Goal: Task Accomplishment & Management: Use online tool/utility

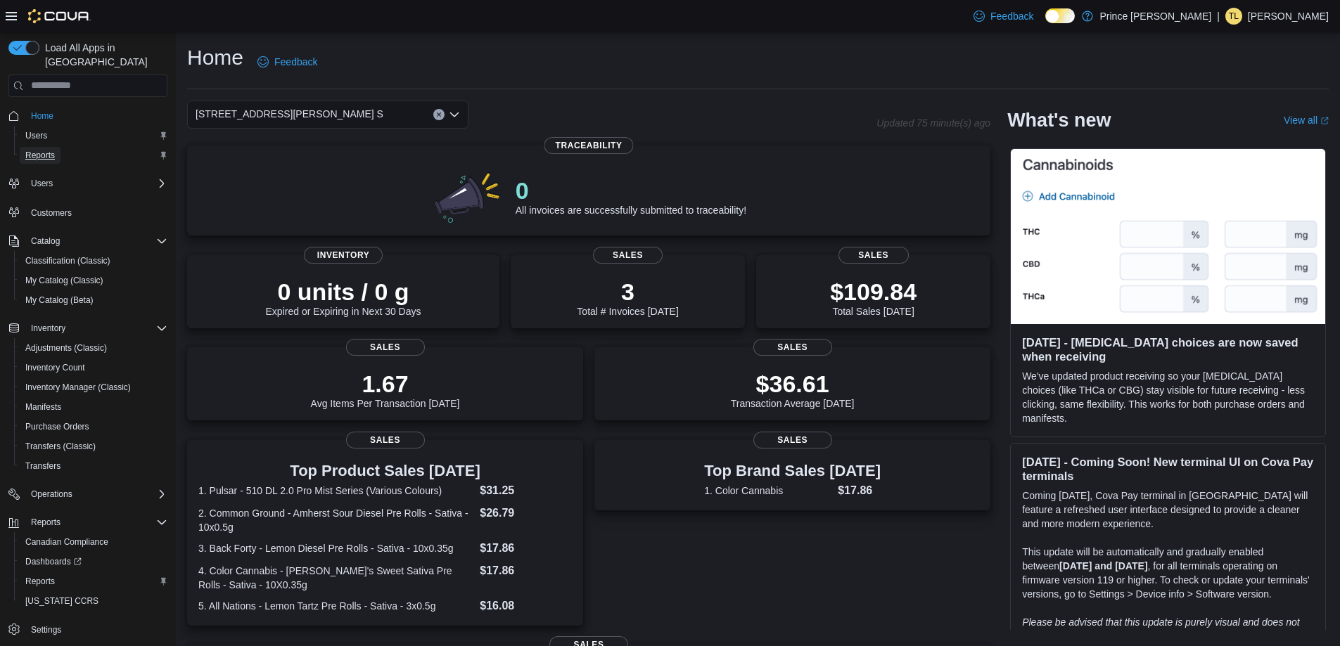
click at [60, 147] on link "Reports" at bounding box center [40, 155] width 41 height 17
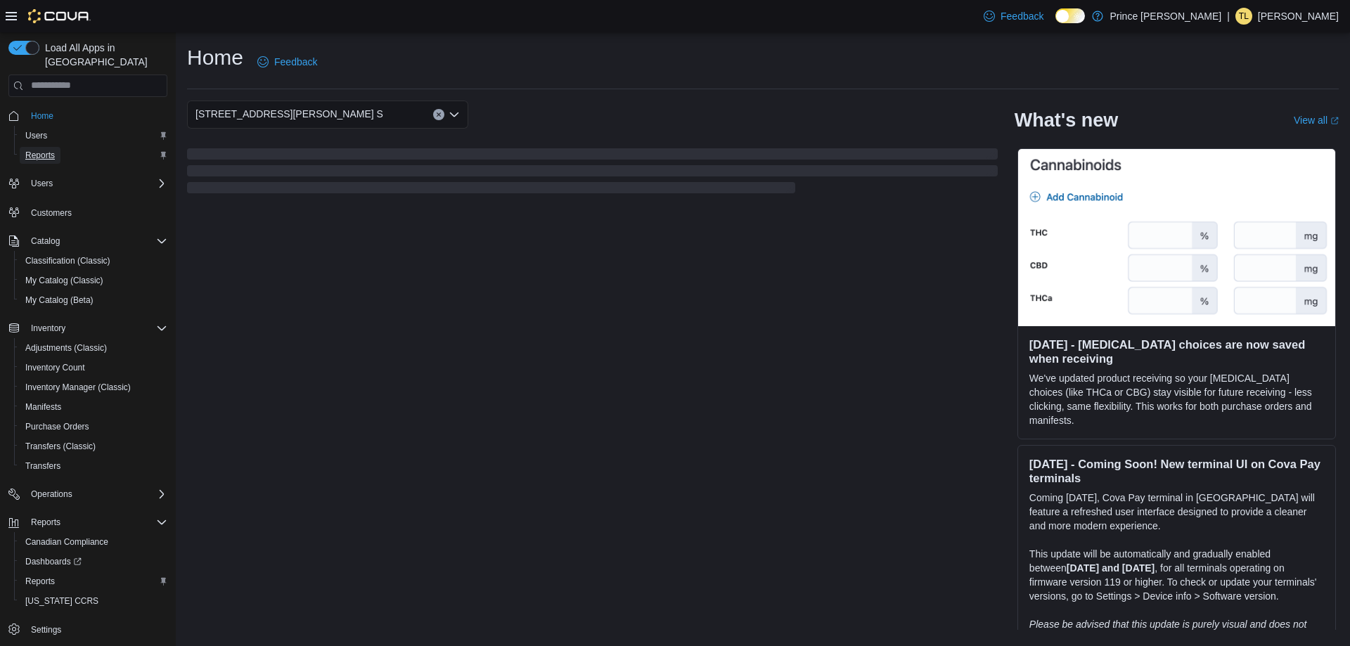
click at [46, 150] on span "Reports" at bounding box center [40, 155] width 30 height 11
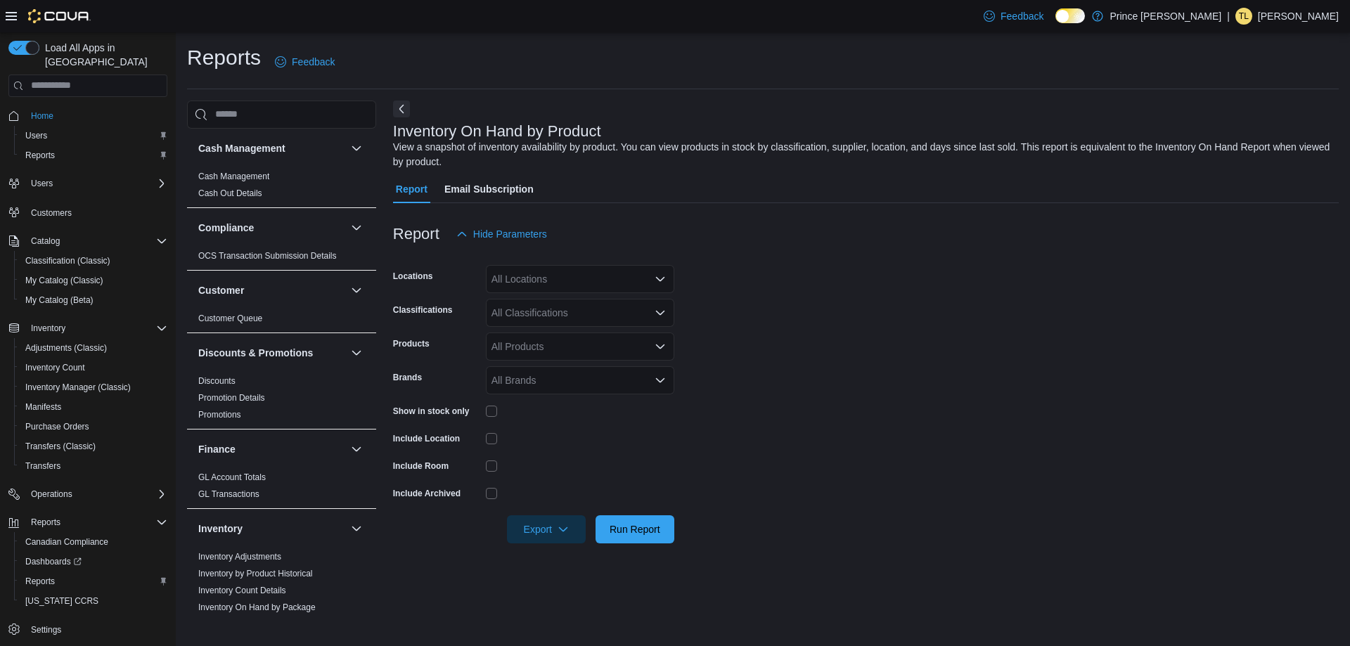
click at [660, 317] on div "All Classifications" at bounding box center [580, 313] width 188 height 28
click at [545, 321] on div "All Classifications" at bounding box center [580, 313] width 188 height 28
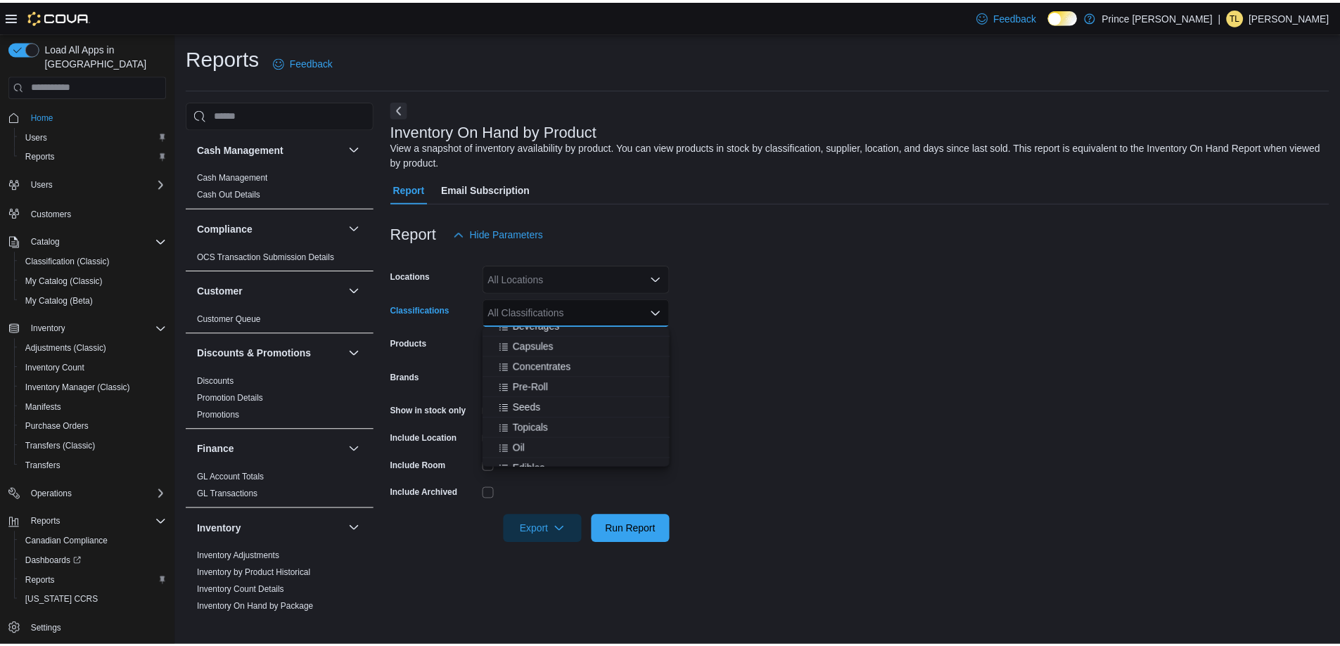
scroll to position [211, 0]
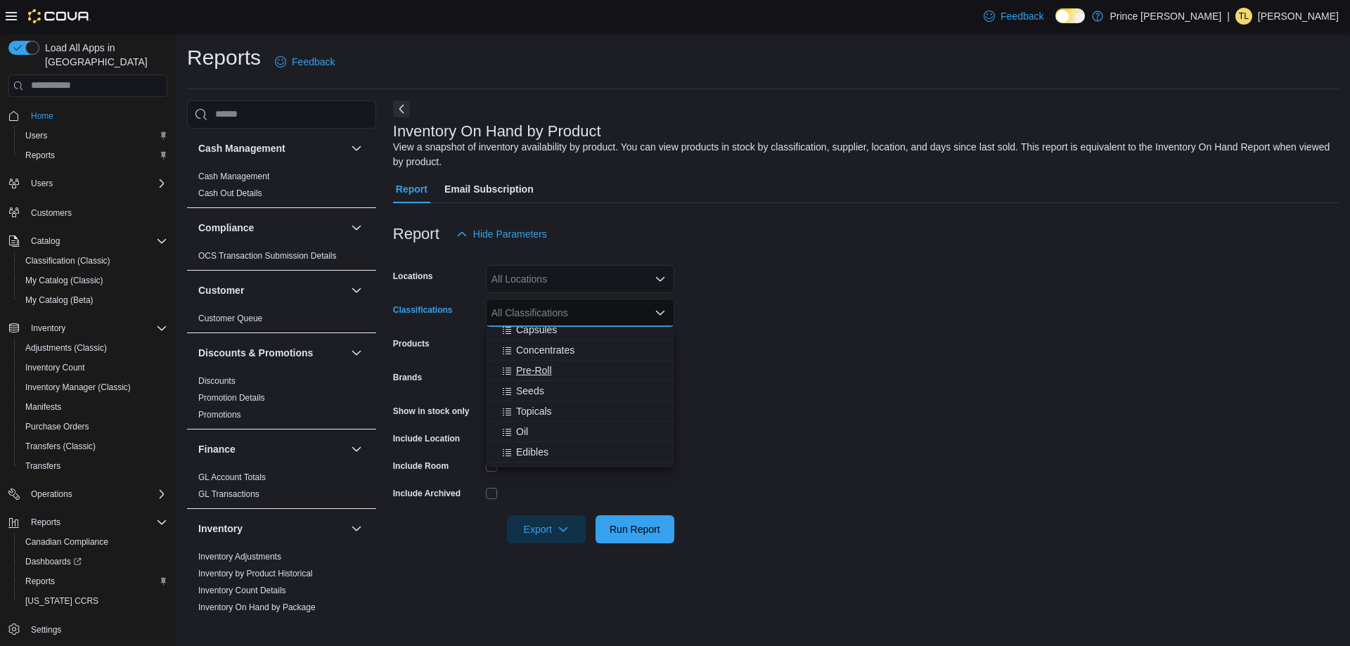
click at [545, 372] on span "Pre-Roll" at bounding box center [534, 371] width 36 height 14
click at [916, 417] on form "Locations All Locations Classifications Pre-Roll Products All Products Brands A…" at bounding box center [866, 395] width 946 height 295
click at [691, 443] on form "Locations All Locations Classifications Pre-Roll Products All Products Brands A…" at bounding box center [866, 395] width 946 height 295
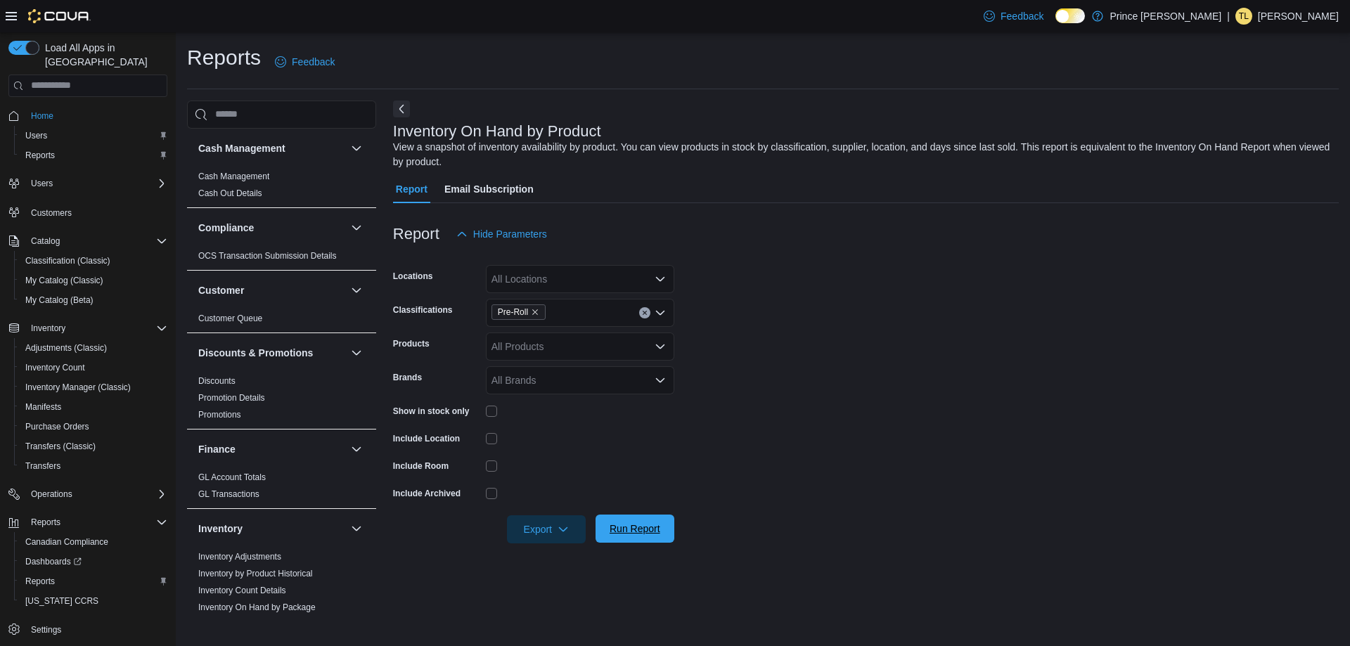
click at [627, 523] on span "Run Report" at bounding box center [635, 529] width 51 height 14
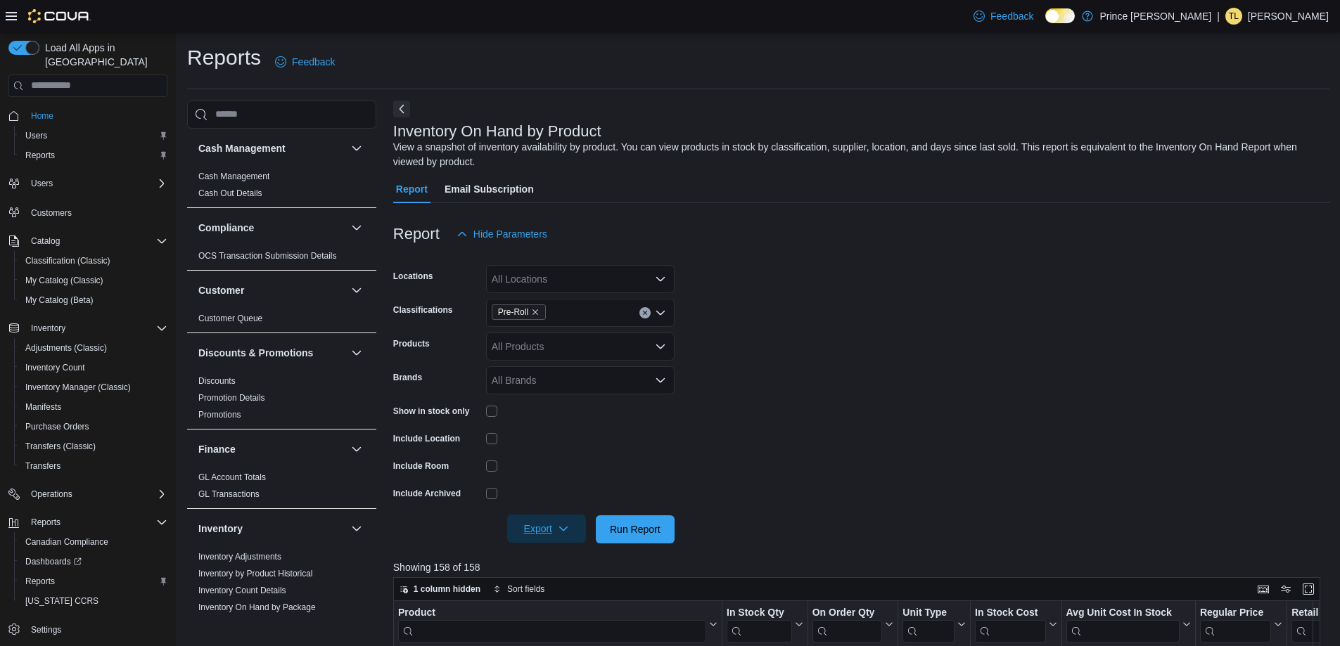
click at [527, 523] on span "Export" at bounding box center [547, 529] width 62 height 28
click at [545, 567] on button "Export to Excel" at bounding box center [548, 558] width 80 height 28
